Goal: Complete application form

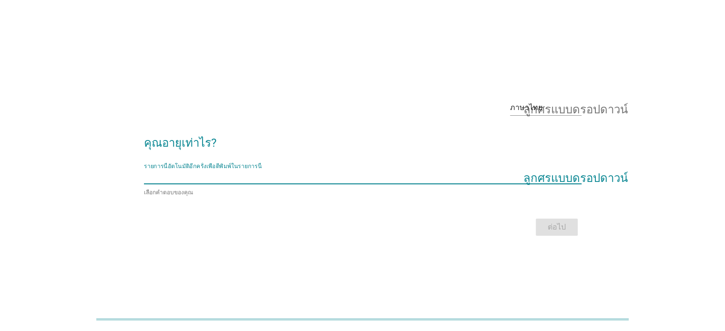
click at [272, 184] on input "รายการนี้อัตโนมัติอีกครั้งเพื่อตีพิมพ์ในรายการนี้" at bounding box center [356, 176] width 424 height 15
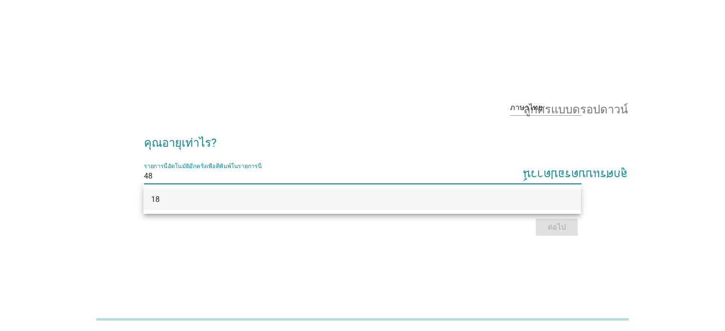
type input "48"
click at [560, 221] on div "ต่อไป" at bounding box center [362, 227] width 437 height 23
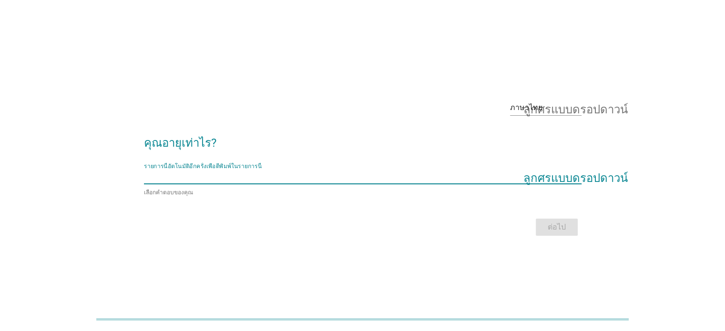
click at [546, 181] on input "รายการนี้อัตโนมัติอีกครั้งเพื่อตีพิมพ์ในรายการนี้" at bounding box center [356, 176] width 424 height 15
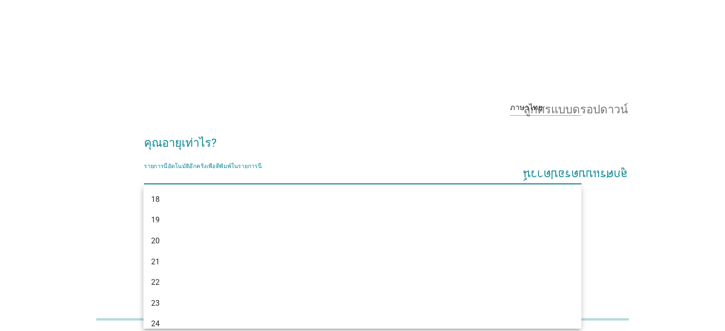
click at [547, 174] on font "ลูกศรแบบดรอปดาวน์" at bounding box center [575, 176] width 104 height 11
click at [552, 175] on font "ลูกศรแบบดรอปดาวน์" at bounding box center [575, 176] width 104 height 11
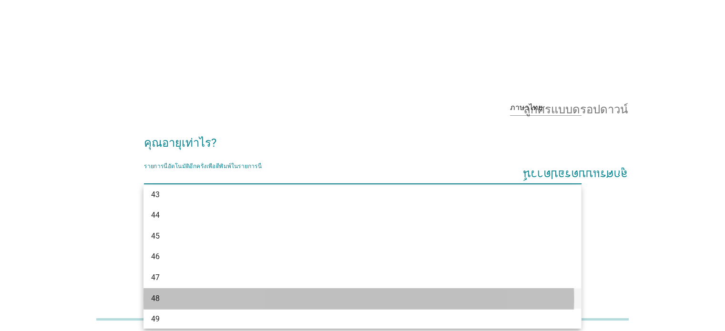
click at [179, 293] on div "48" at bounding box center [344, 298] width 387 height 11
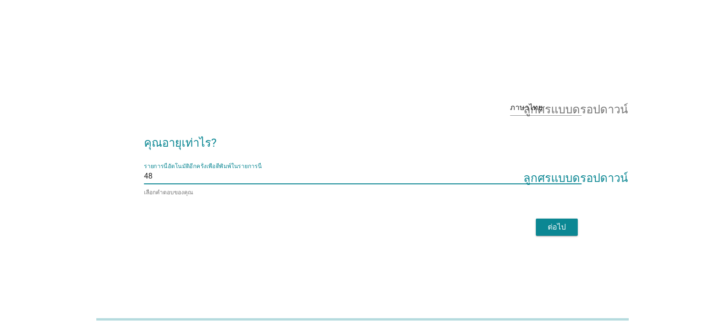
click at [542, 219] on button "ต่อไป" at bounding box center [557, 227] width 42 height 17
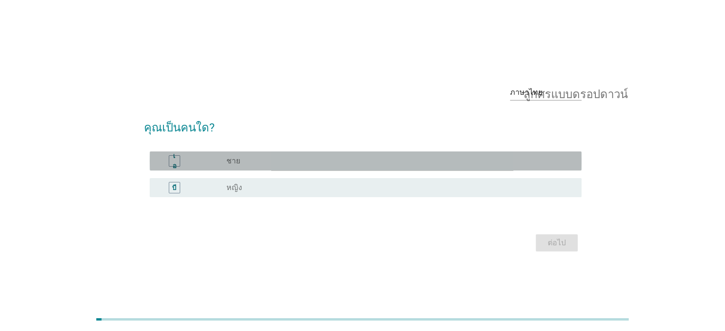
click at [317, 162] on div "ปุ่มวิทยุ[PERSON_NAME]เลือก ชาย" at bounding box center [395, 161] width 339 height 10
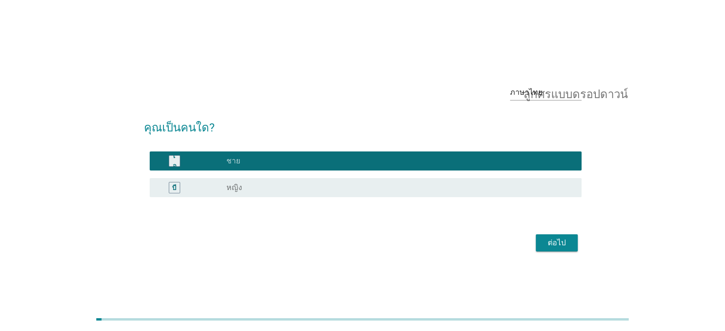
click at [550, 239] on font "ต่อไป" at bounding box center [557, 242] width 18 height 9
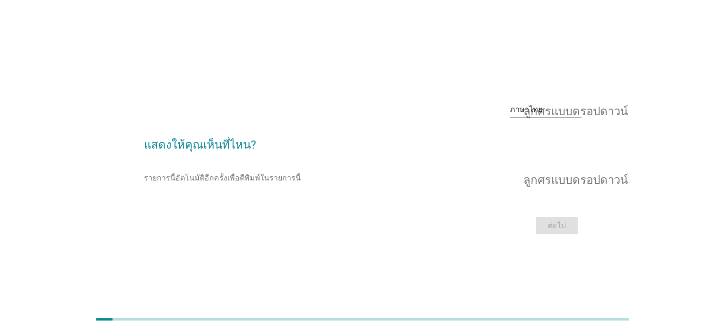
click at [415, 188] on div "รายการนี้อัตโนมัติอีกครั้งเพื่อตีพิมพ์ในรายการนี้ ลูกศรแบบดรอปดาวน์" at bounding box center [362, 183] width 437 height 25
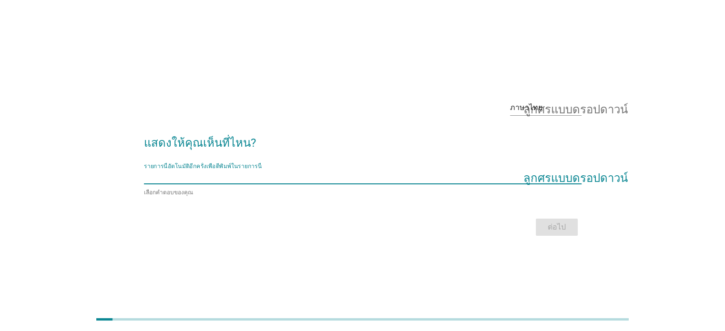
click at [415, 179] on input "รายการนี้อัตโนมัติอีกครั้งเพื่อตีพิมพ์ในรายการนี้" at bounding box center [356, 176] width 424 height 15
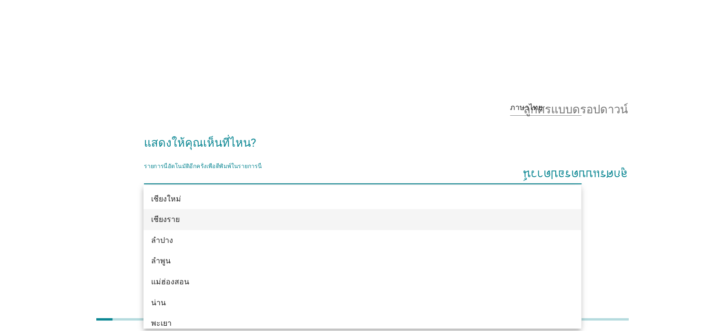
scroll to position [368, 0]
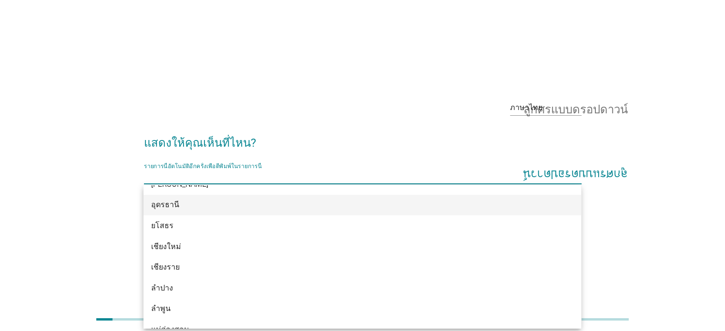
click at [170, 203] on font "อุดรธานี" at bounding box center [165, 204] width 28 height 9
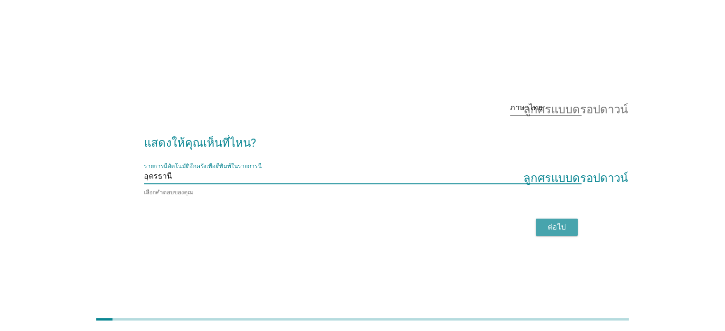
click at [549, 222] on font "ต่อไป" at bounding box center [557, 227] width 18 height 11
